Goal: Find contact information: Find contact information

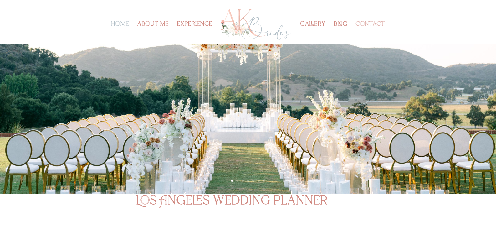
click at [371, 26] on link "contact" at bounding box center [369, 33] width 29 height 22
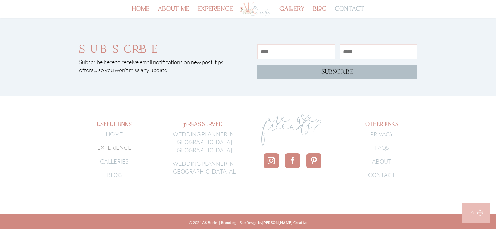
scroll to position [441, 0]
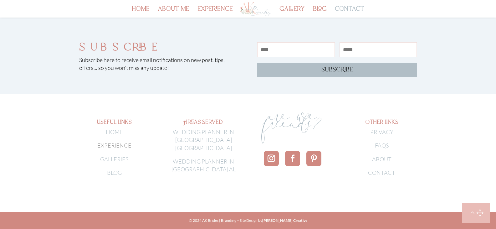
click at [385, 173] on link "CONTACT" at bounding box center [381, 172] width 27 height 7
